Goal: Information Seeking & Learning: Check status

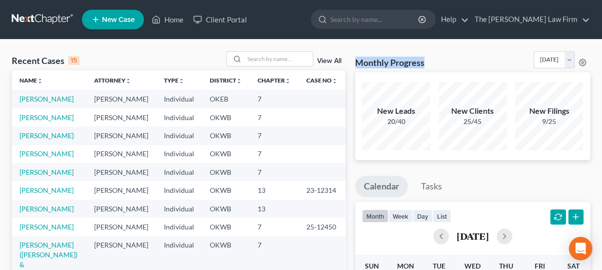
drag, startPoint x: 357, startPoint y: 60, endPoint x: 435, endPoint y: 65, distance: 78.2
click at [435, 65] on div "Monthly Progress Bankruptcy Bankruptcy [DATE] [DATE] [DATE] [DATE] [DATE] [DATE…" at bounding box center [473, 61] width 236 height 21
drag, startPoint x: 374, startPoint y: 111, endPoint x: 410, endPoint y: 121, distance: 37.7
click at [410, 121] on div "New Leads 20/40" at bounding box center [396, 115] width 68 height 21
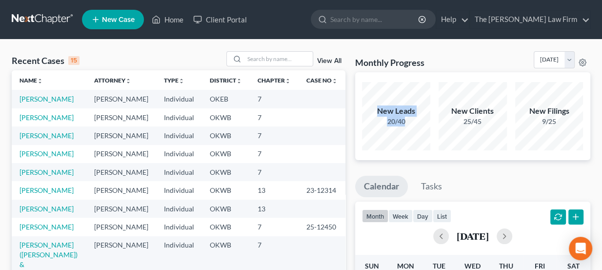
click at [410, 121] on div "20/40" at bounding box center [396, 122] width 68 height 10
click at [551, 120] on div "9/25" at bounding box center [549, 122] width 68 height 10
drag, startPoint x: 557, startPoint y: 122, endPoint x: 363, endPoint y: 104, distance: 195.0
click at [363, 104] on div "New Leads 20/40 New Clients 25/45 New Filings 9/25" at bounding box center [473, 116] width 230 height 72
click at [363, 104] on div "New Leads 20/40" at bounding box center [396, 116] width 68 height 68
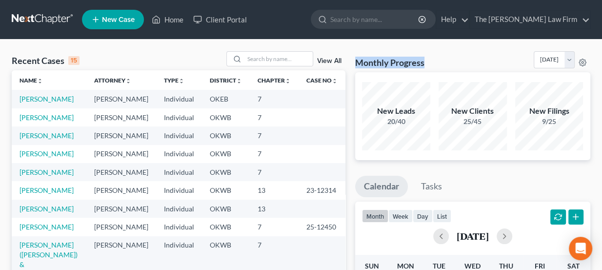
drag, startPoint x: 355, startPoint y: 59, endPoint x: 431, endPoint y: 61, distance: 75.7
click at [431, 61] on div "Monthly Progress Bankruptcy Bankruptcy [DATE] [DATE] [DATE] [DATE] [DATE] [DATE…" at bounding box center [473, 61] width 236 height 21
